Goal: Task Accomplishment & Management: Manage account settings

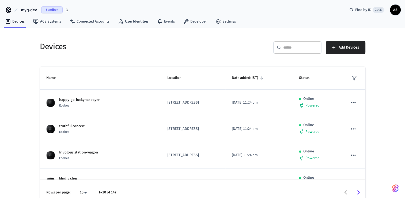
click at [18, 61] on div "Devices ​ ​ Add Devices Name Location Date added (IST) Status happy-go-lucky ta…" at bounding box center [202, 116] width 405 height 177
click at [32, 10] on span "myq-dev" at bounding box center [29, 10] width 16 height 6
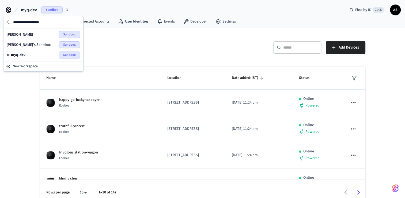
click at [17, 107] on div "Devices ​ ​ Add Devices Name Location Date added (IST) Status happy-go-lucky ta…" at bounding box center [202, 116] width 405 height 177
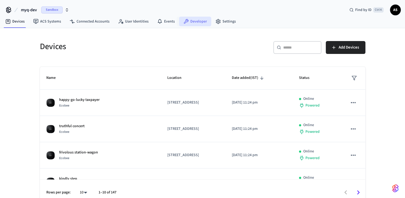
click at [191, 23] on link "Developer" at bounding box center [195, 22] width 32 height 10
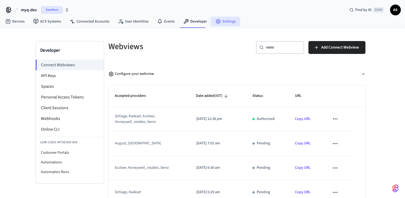
click at [225, 22] on link "Settings" at bounding box center [225, 22] width 29 height 10
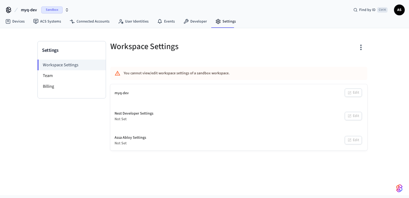
click at [402, 9] on span "AS" at bounding box center [400, 10] width 10 height 10
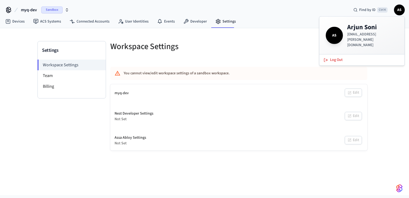
click at [392, 68] on div "Settings Workspace Settings Team Billing Workspace Settings You cannot view/edi…" at bounding box center [204, 111] width 409 height 167
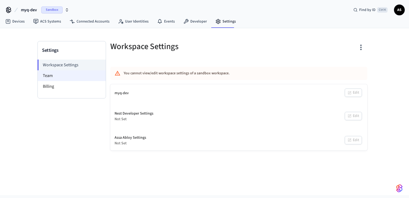
click at [72, 74] on li "Team" at bounding box center [72, 75] width 68 height 11
click at [70, 78] on li "Team" at bounding box center [72, 75] width 68 height 11
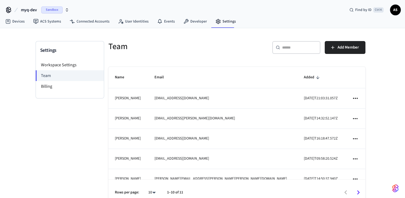
click at [394, 15] on span "AS" at bounding box center [395, 10] width 11 height 11
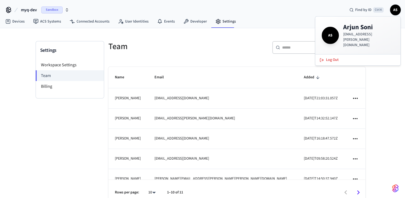
click at [393, 116] on div "Settings Workspace Settings Team Billing Team ​ ​ Add Member Name Email Added […" at bounding box center [202, 122] width 405 height 188
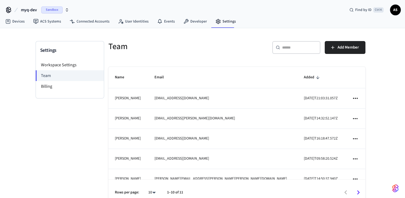
click at [393, 9] on span "AS" at bounding box center [396, 10] width 10 height 10
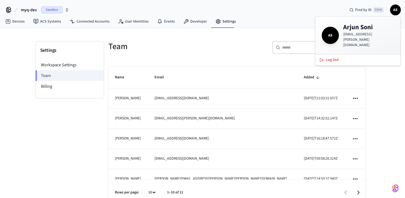
click at [73, 153] on div "Settings Workspace Settings Team Billing" at bounding box center [70, 128] width 69 height 175
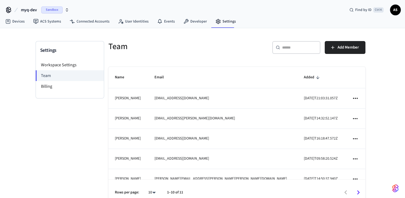
click at [379, 139] on div "Settings Workspace Settings Team Billing Team ​ ​ Add Member Name Email Added […" at bounding box center [202, 122] width 405 height 188
click at [386, 143] on div "Settings Workspace Settings Team Billing Team ​ ​ Add Member Name Email Added […" at bounding box center [202, 122] width 405 height 188
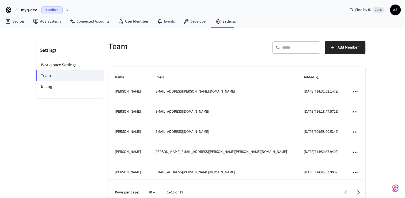
scroll to position [54, 0]
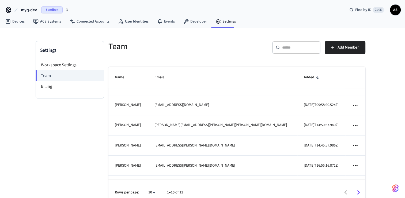
click at [304, 45] on input "text" at bounding box center [299, 47] width 35 height 5
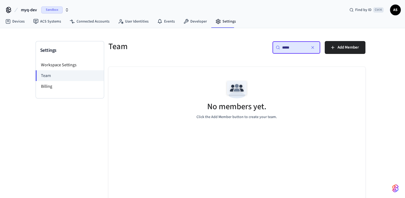
type input "******"
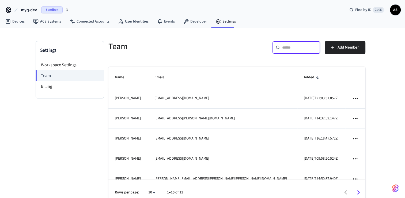
type input "*"
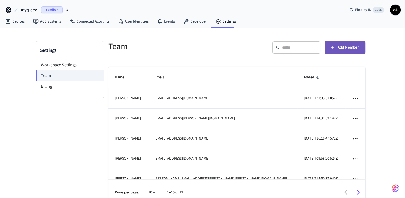
click at [343, 47] on span "Add Member" at bounding box center [348, 47] width 21 height 7
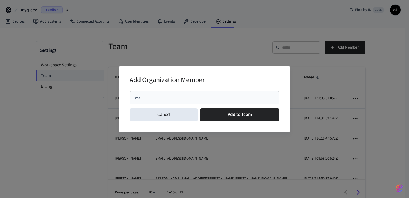
click at [200, 99] on input "Email" at bounding box center [205, 97] width 144 height 5
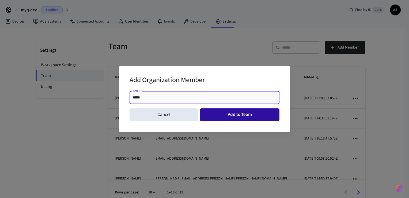
paste input "**********"
type input "**********"
click at [254, 116] on button "Add to Team" at bounding box center [240, 114] width 80 height 13
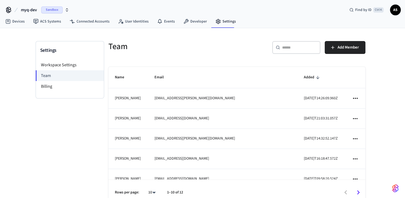
click at [396, 103] on div "Settings Workspace Settings Team Billing Team ​ ​ Add Member Name Email Added […" at bounding box center [202, 122] width 405 height 188
